Goal: Information Seeking & Learning: Learn about a topic

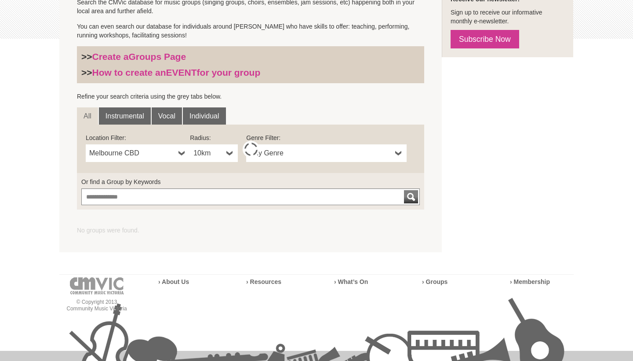
scroll to position [224, 0]
click at [144, 150] on span "Melbourne CBD" at bounding box center [132, 152] width 86 height 11
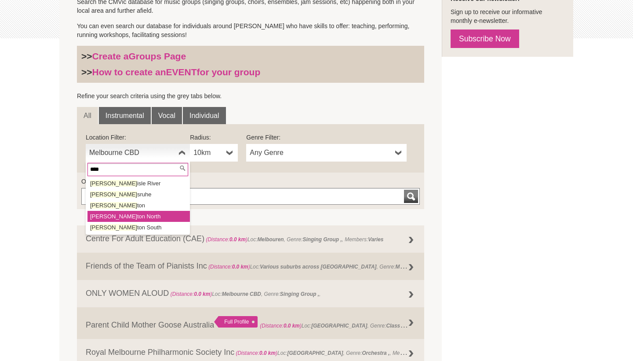
type input "****"
click at [105, 214] on li "Carl ton North" at bounding box center [139, 216] width 102 height 11
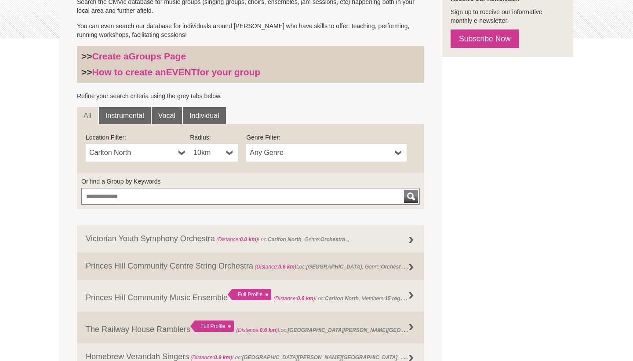
click at [336, 147] on span "Any Genre" at bounding box center [321, 152] width 142 height 11
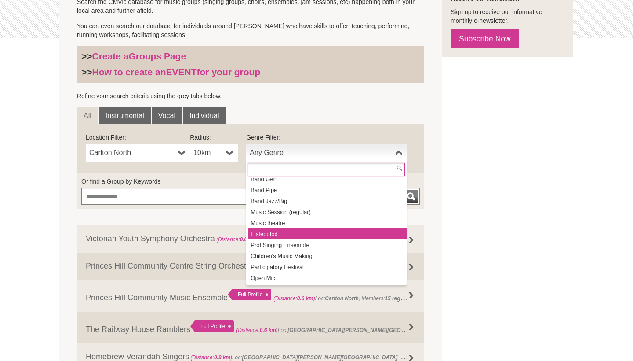
scroll to position [103, 0]
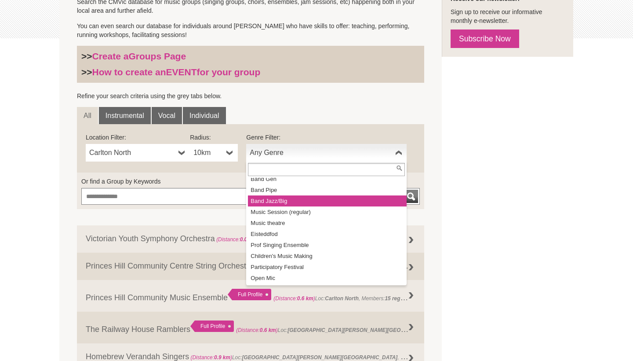
click at [295, 203] on li "Band Jazz/Big" at bounding box center [327, 200] width 159 height 11
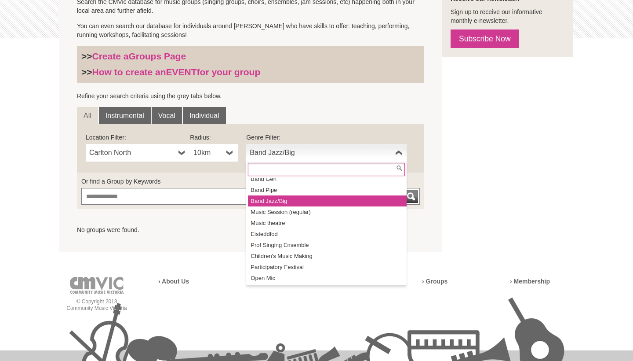
click at [298, 146] on link "Band Jazz/Big" at bounding box center [326, 153] width 161 height 18
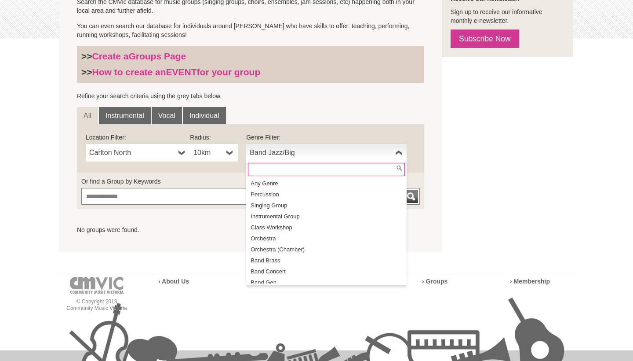
scroll to position [0, 0]
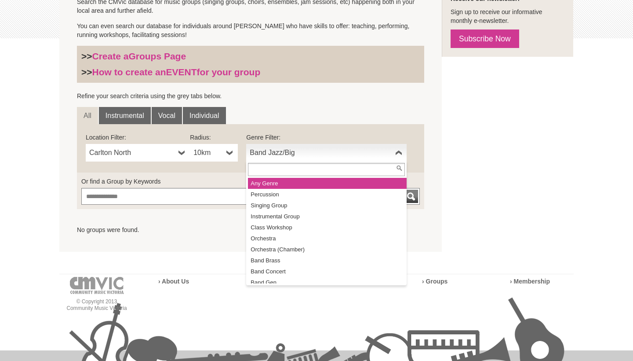
click at [289, 186] on li "Any Genre" at bounding box center [327, 183] width 159 height 11
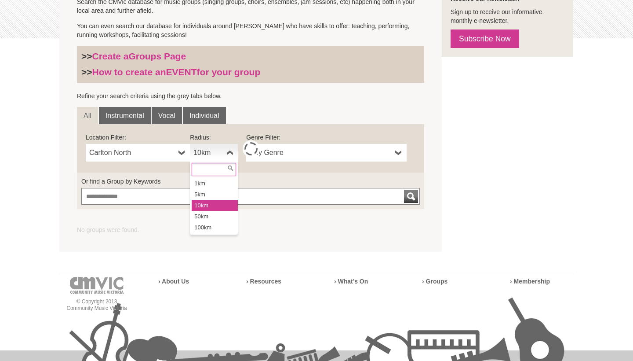
click at [225, 153] on link "10km" at bounding box center [214, 153] width 48 height 18
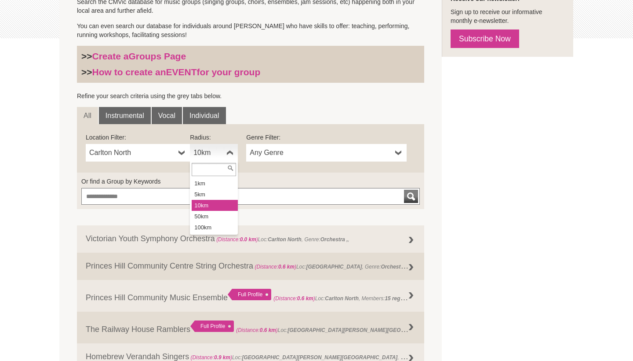
click at [208, 204] on li "10km" at bounding box center [215, 205] width 46 height 11
click at [216, 154] on span "10km" at bounding box center [208, 152] width 29 height 11
click at [214, 212] on li "50km" at bounding box center [215, 216] width 46 height 11
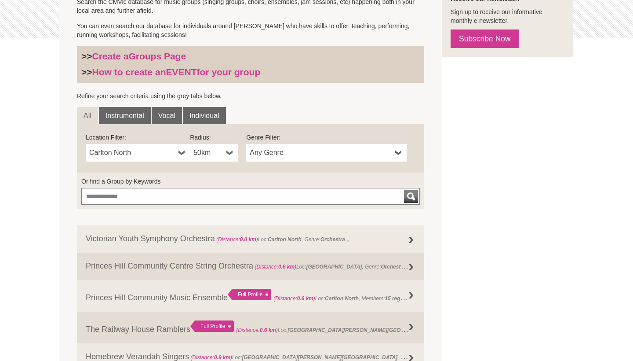
click at [235, 156] on link "50km" at bounding box center [214, 153] width 48 height 18
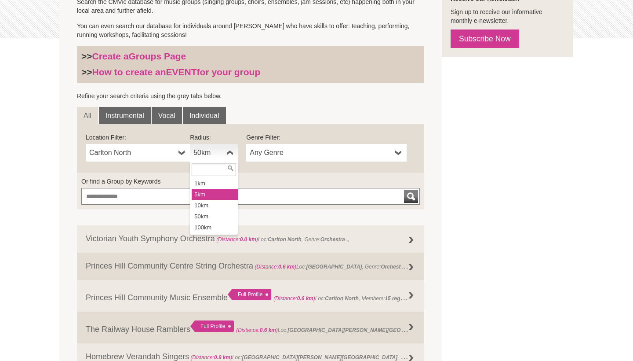
click at [211, 191] on li "5km" at bounding box center [215, 194] width 46 height 11
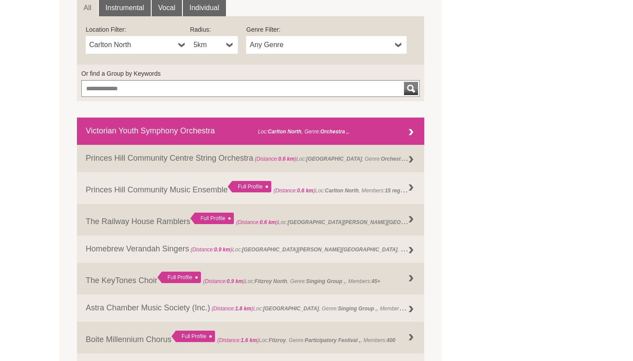
scroll to position [333, 0]
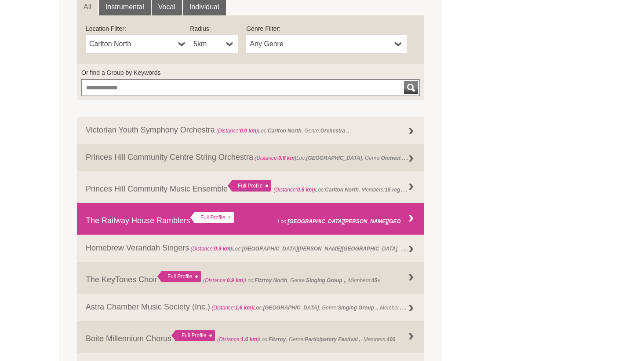
click at [214, 212] on div "Full Profile" at bounding box center [212, 217] width 44 height 11
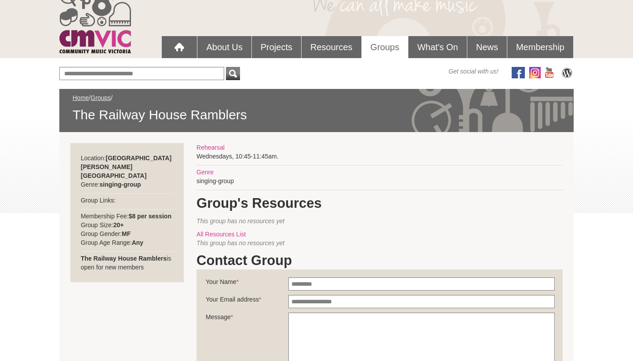
scroll to position [45, 0]
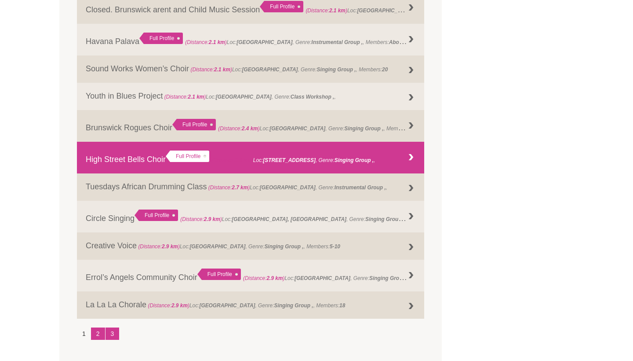
scroll to position [1011, 0]
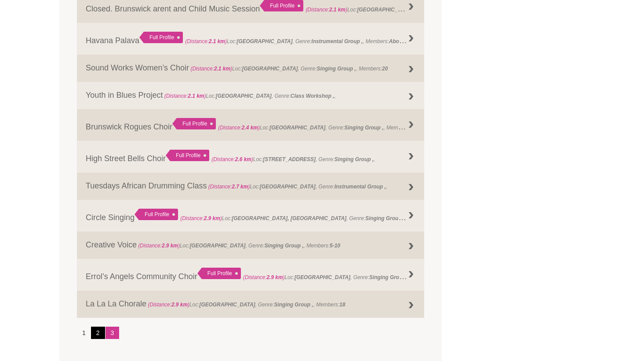
click at [101, 330] on link "2" at bounding box center [98, 332] width 14 height 12
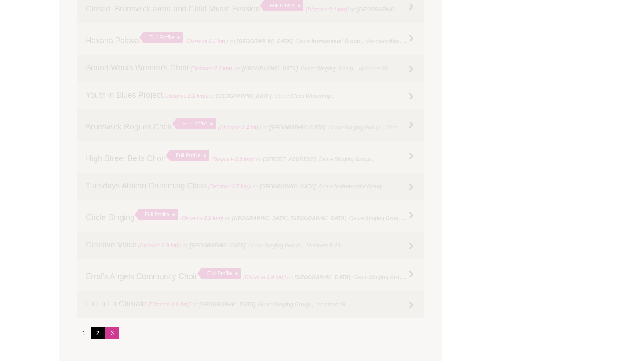
click at [101, 331] on link "2" at bounding box center [98, 332] width 14 height 12
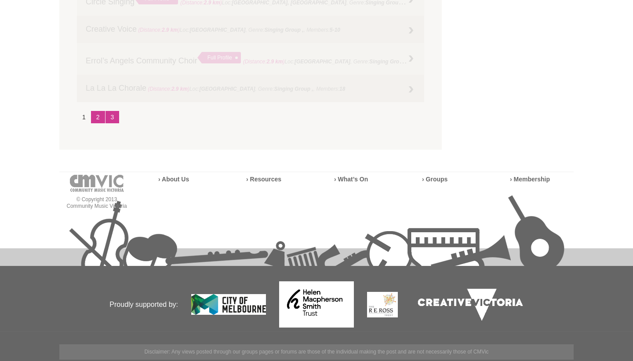
scroll to position [1226, 0]
click at [99, 117] on link "2" at bounding box center [98, 117] width 14 height 12
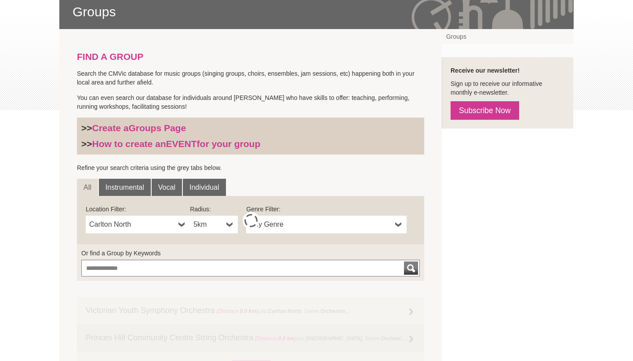
scroll to position [151, 0]
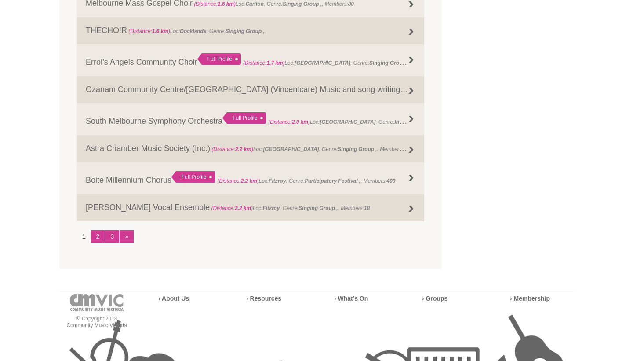
scroll to position [1100, 0]
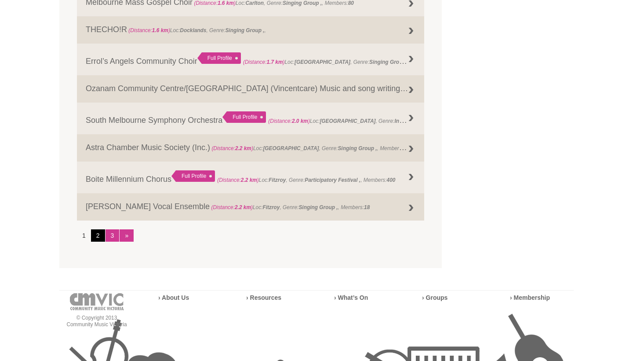
click at [98, 233] on link "2" at bounding box center [98, 235] width 14 height 12
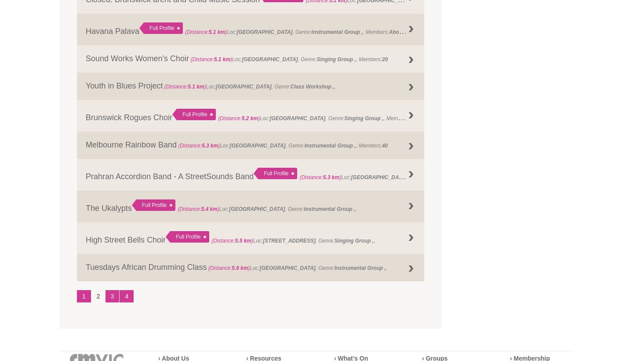
scroll to position [1056, 0]
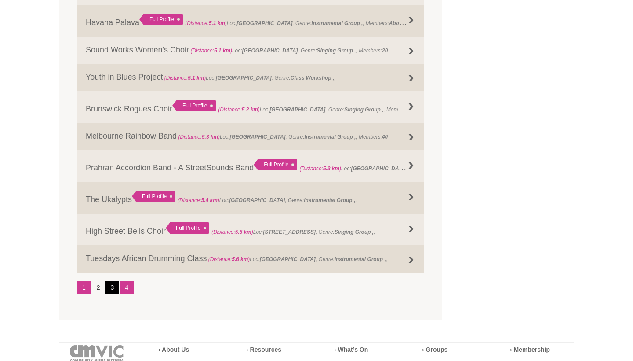
click at [114, 282] on link "3" at bounding box center [113, 287] width 14 height 12
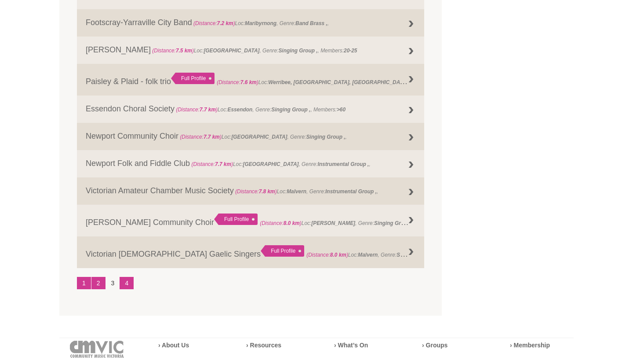
scroll to position [1064, 0]
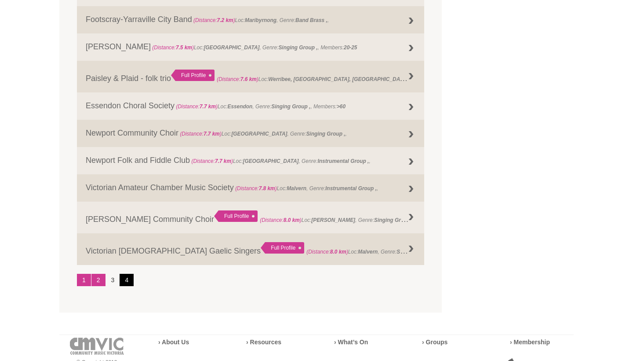
click at [129, 275] on link "4" at bounding box center [127, 280] width 14 height 12
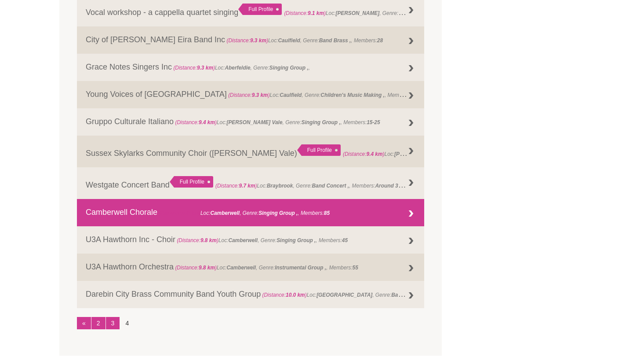
scroll to position [805, 0]
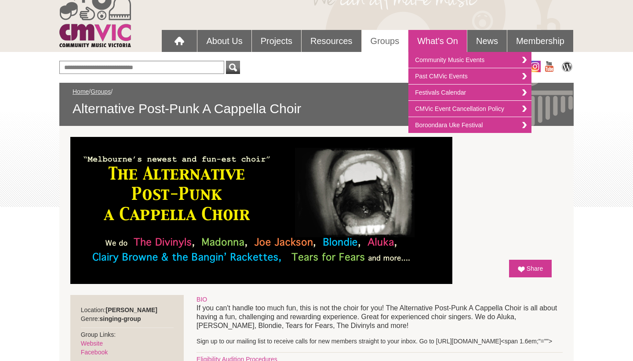
scroll to position [63, 0]
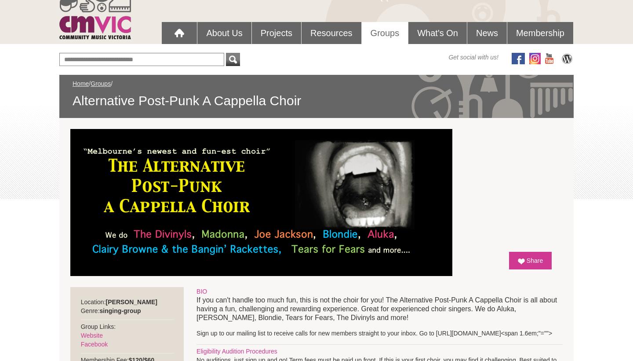
click at [550, 175] on section "**********" at bounding box center [316, 197] width 515 height 158
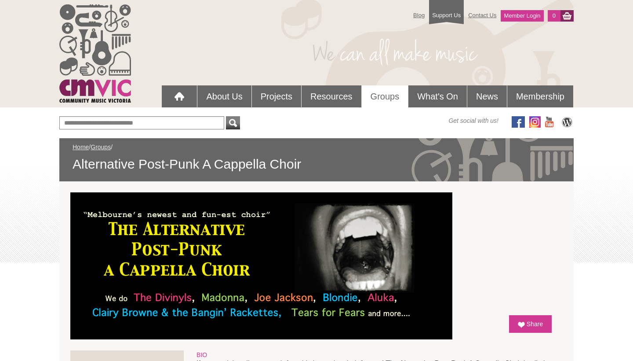
scroll to position [0, 0]
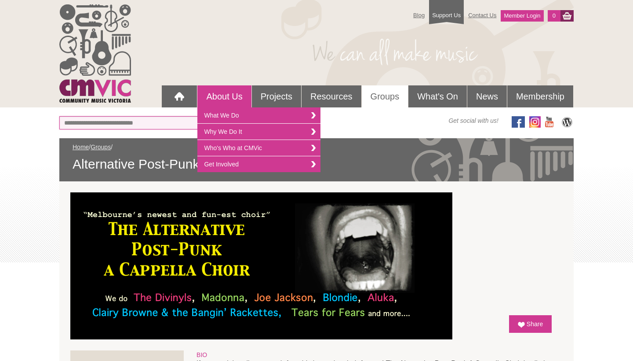
click at [136, 120] on input "text" at bounding box center [141, 122] width 165 height 13
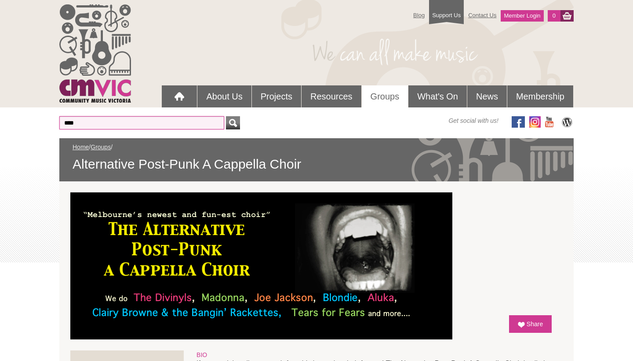
type input "****"
click at [233, 123] on button "submit" at bounding box center [233, 122] width 14 height 13
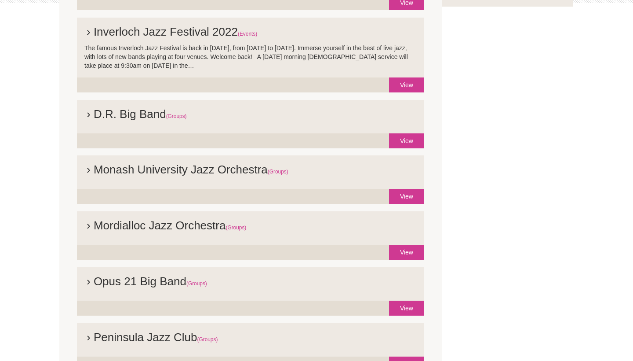
scroll to position [265, 0]
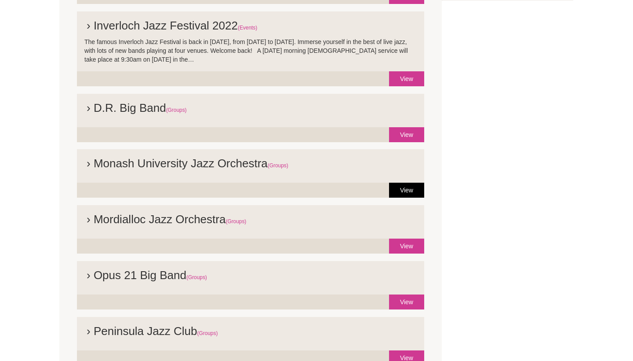
click at [399, 191] on link "View" at bounding box center [406, 190] width 35 height 15
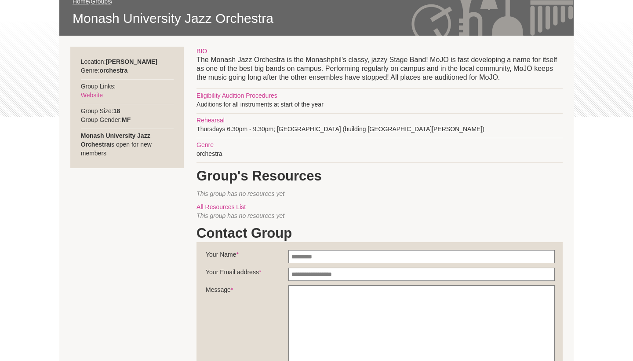
scroll to position [146, 0]
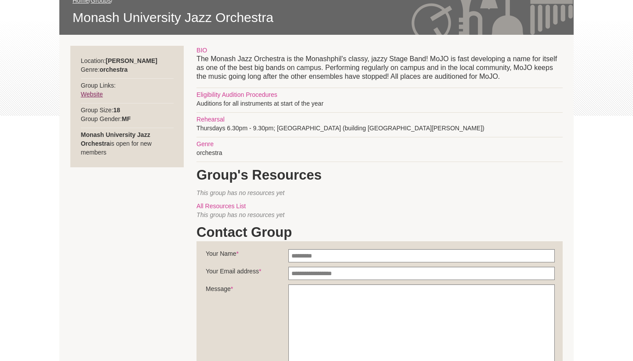
click at [99, 95] on link "Website" at bounding box center [92, 94] width 22 height 7
click at [97, 94] on link "Website" at bounding box center [92, 94] width 22 height 7
